Goal: Obtain resource: Download file/media

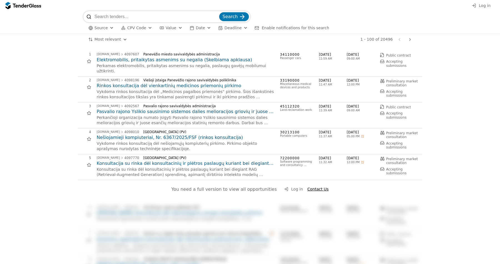
click at [110, 28] on div "button" at bounding box center [112, 27] width 20 height 19
click at [126, 28] on button "CPV Code" at bounding box center [137, 27] width 36 height 7
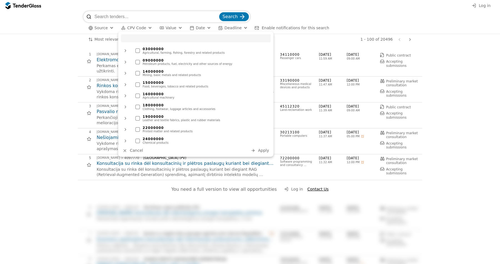
click at [136, 28] on span "CPV Code" at bounding box center [136, 28] width 19 height 4
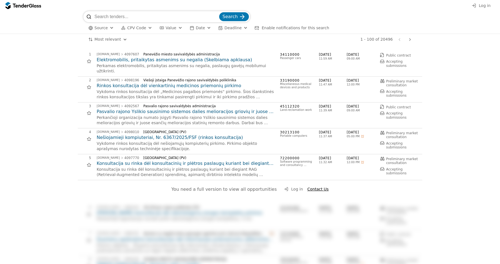
click at [138, 58] on h2 "Elektromobilis, pritaikytas asmenims su negalia (Skelbiama apklausa)" at bounding box center [186, 60] width 178 height 6
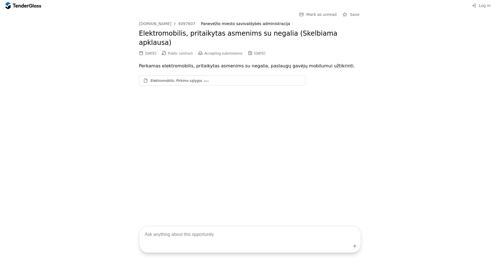
click at [279, 75] on link "Elektromobilis. Pirkimo sąlygos .doc" at bounding box center [222, 80] width 167 height 10
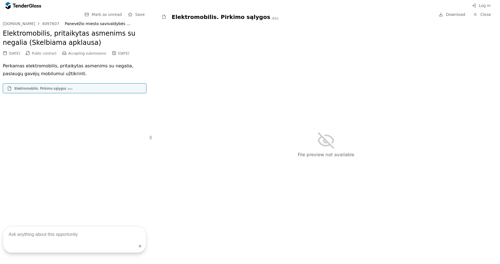
click at [313, 60] on div "File preview not available" at bounding box center [326, 144] width 348 height 238
